Goal: Information Seeking & Learning: Find specific fact

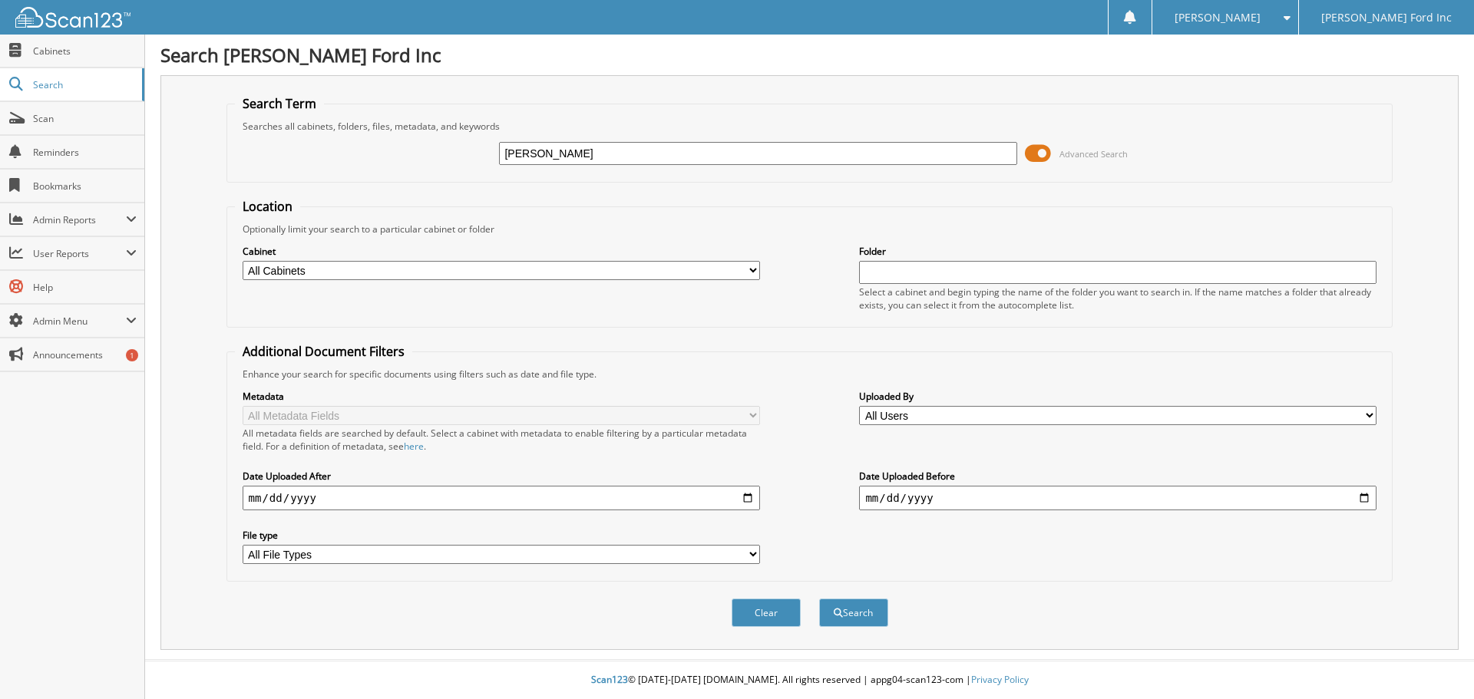
type input "[PERSON_NAME]"
click at [584, 274] on select "All Cabinets ACCIDENTS ACCOUNTS PAYABLE ACCOUNTS RECEIVABLE ACTIVE CONTRACTS AD…" at bounding box center [501, 270] width 517 height 19
select select "5681"
click at [243, 261] on select "All Cabinets ACCIDENTS ACCOUNTS PAYABLE ACCOUNTS RECEIVABLE ACTIVE CONTRACTS AD…" at bounding box center [501, 270] width 517 height 19
click at [382, 497] on input "date" at bounding box center [501, 498] width 517 height 25
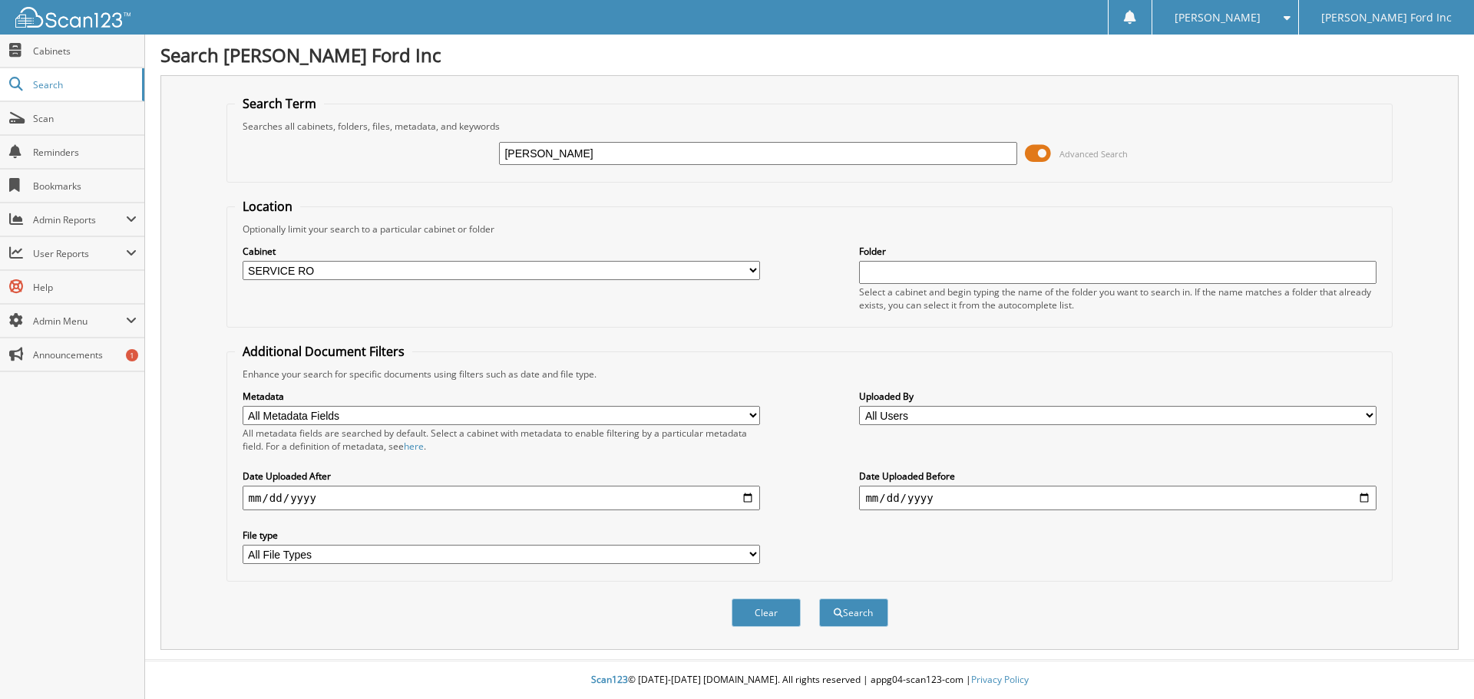
click at [382, 497] on input "date" at bounding box center [501, 498] width 517 height 25
type input "[DATE]"
click at [846, 609] on button "Search" at bounding box center [853, 613] width 69 height 28
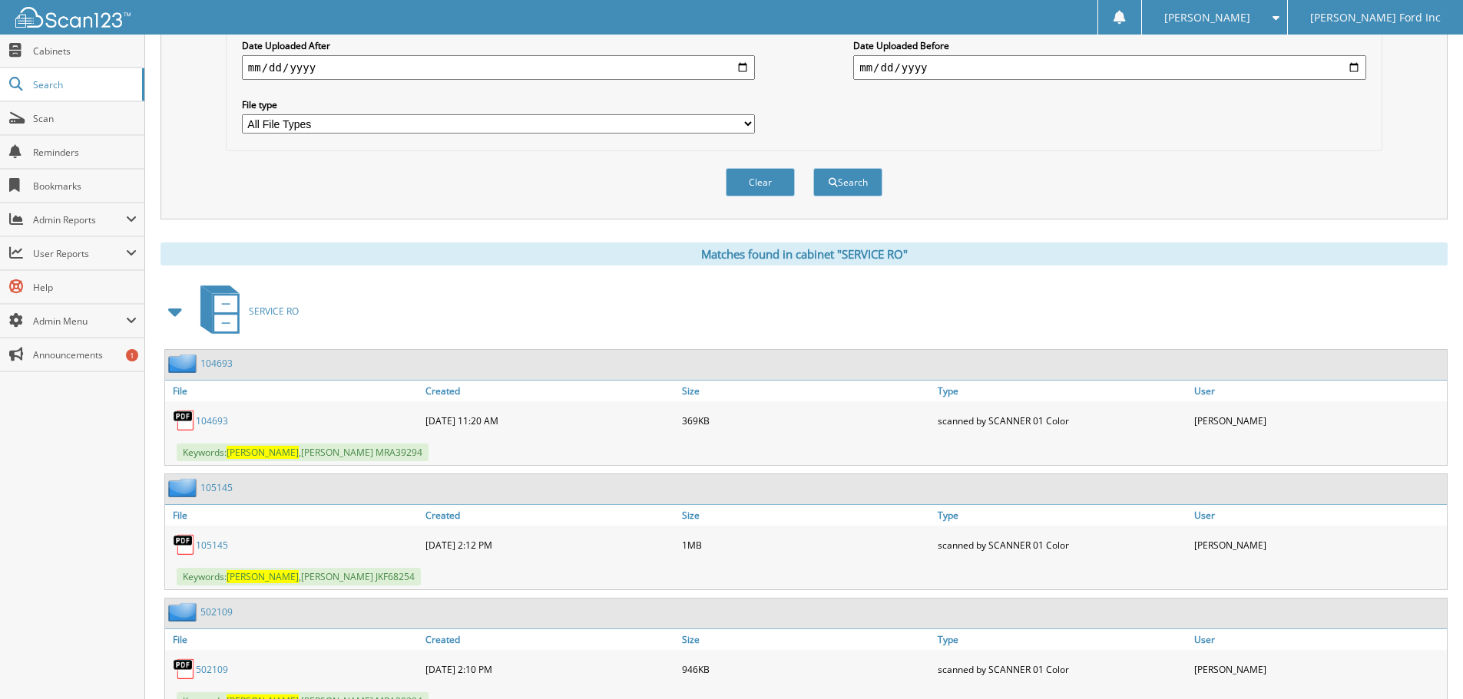
scroll to position [461, 0]
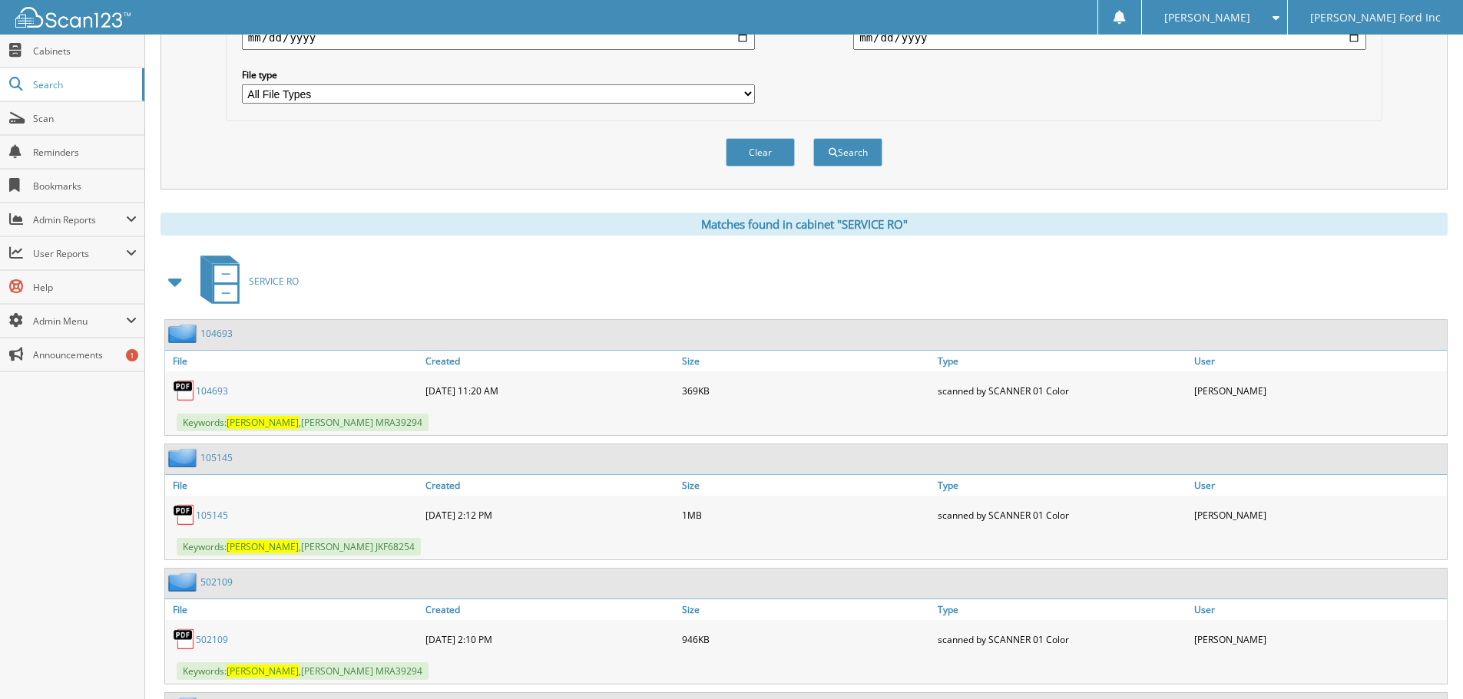
click at [214, 397] on link "104693" at bounding box center [212, 391] width 32 height 13
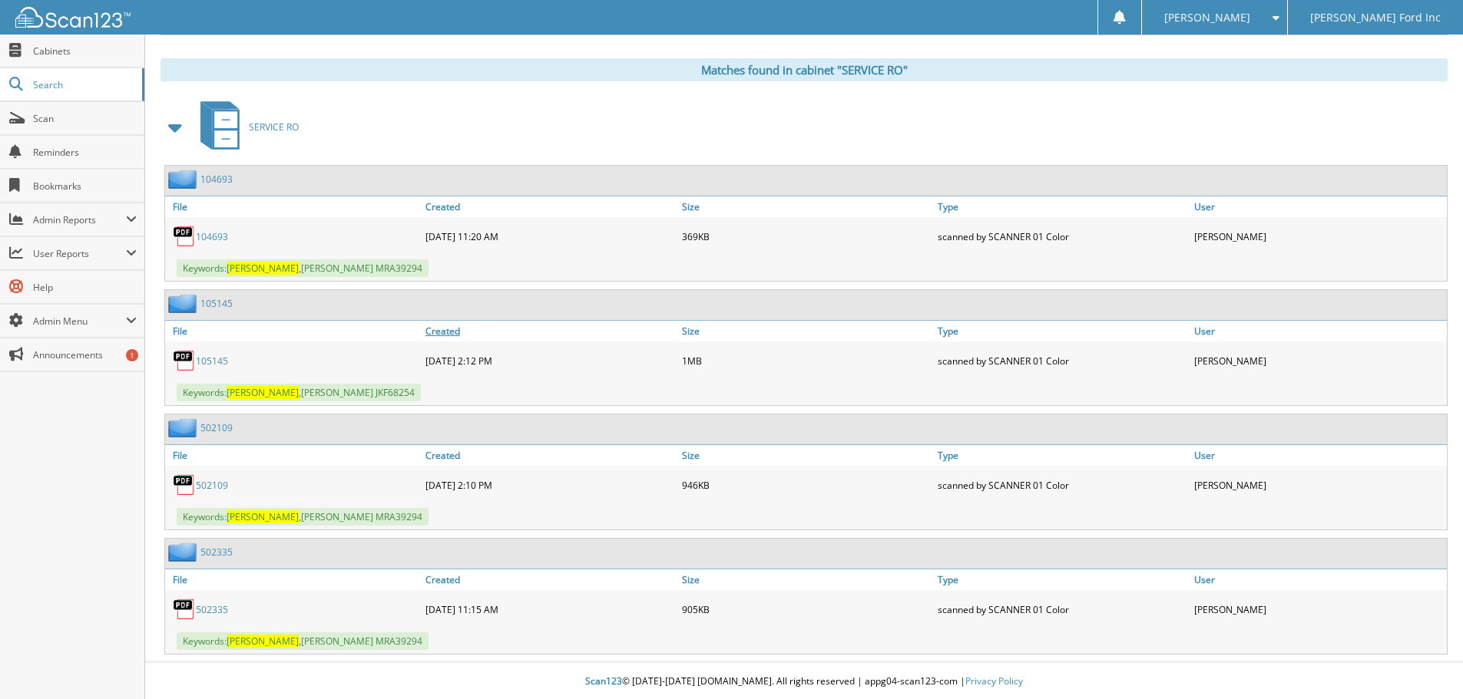
scroll to position [617, 0]
